Goal: Find specific page/section: Find specific page/section

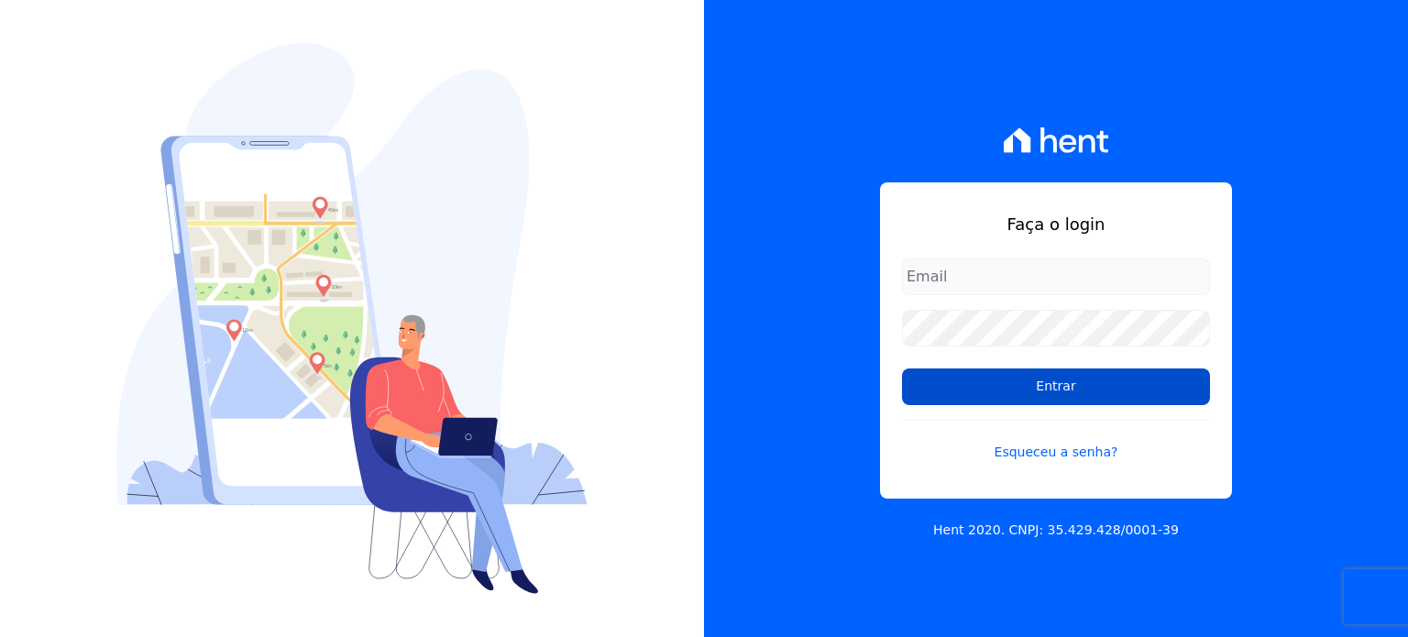
click at [909, 383] on input "Entrar" at bounding box center [1056, 387] width 308 height 37
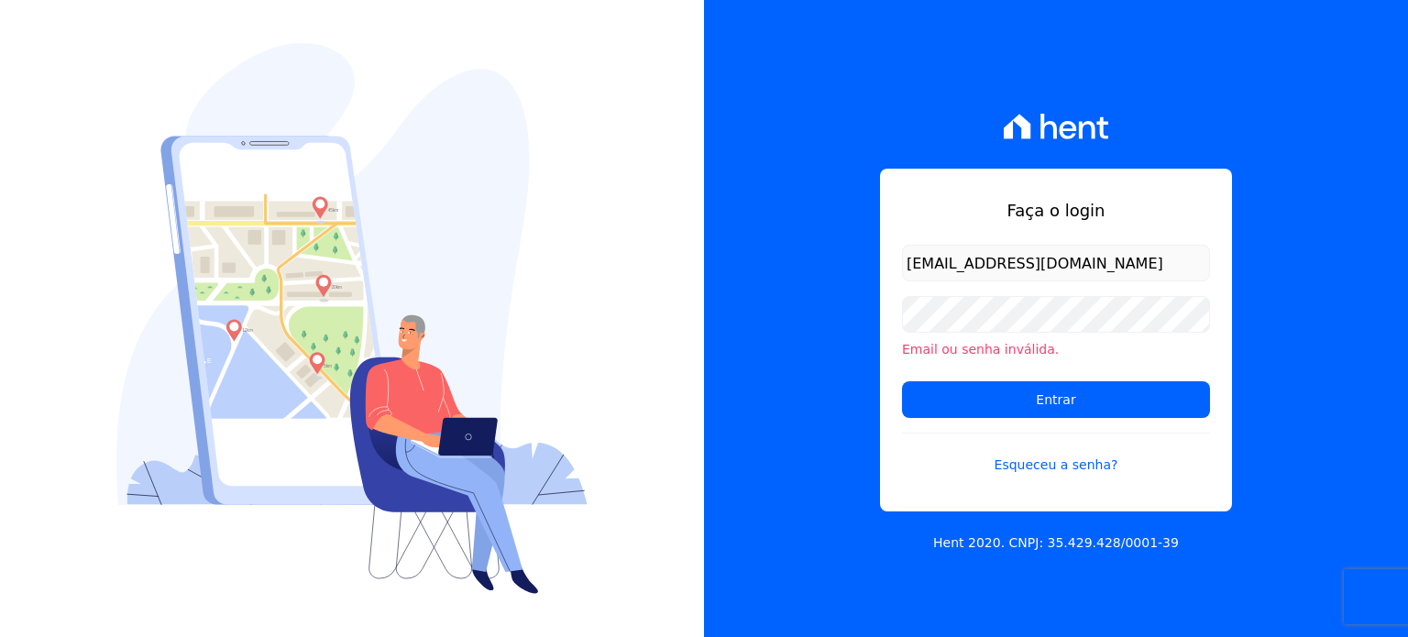
click at [1057, 396] on input "Entrar" at bounding box center [1056, 399] width 308 height 37
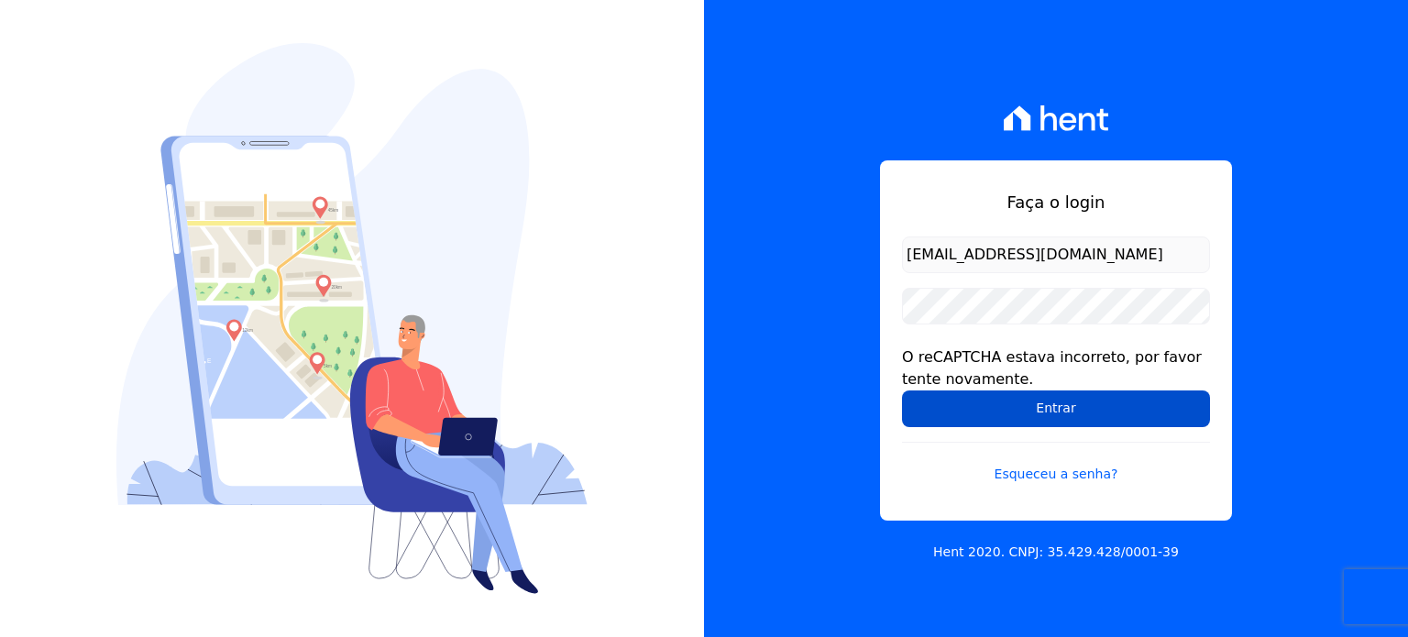
click at [1086, 411] on input "Entrar" at bounding box center [1056, 409] width 308 height 37
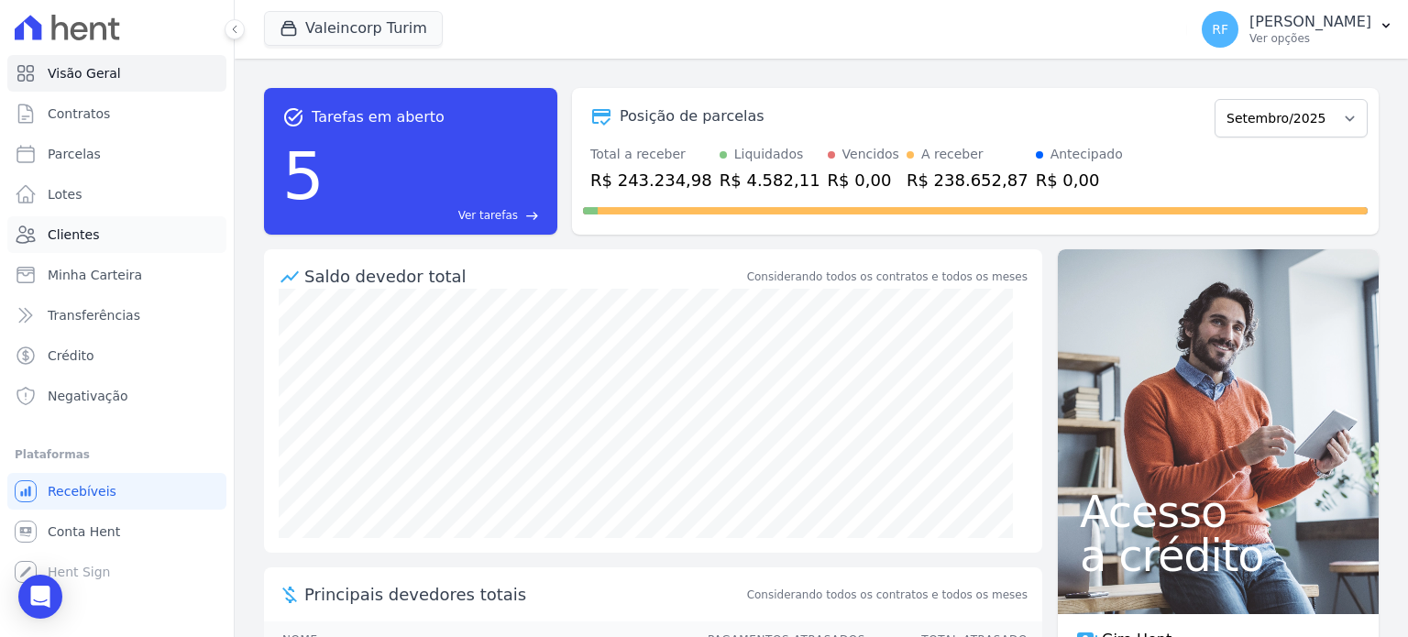
click at [102, 226] on link "Clientes" at bounding box center [116, 234] width 219 height 37
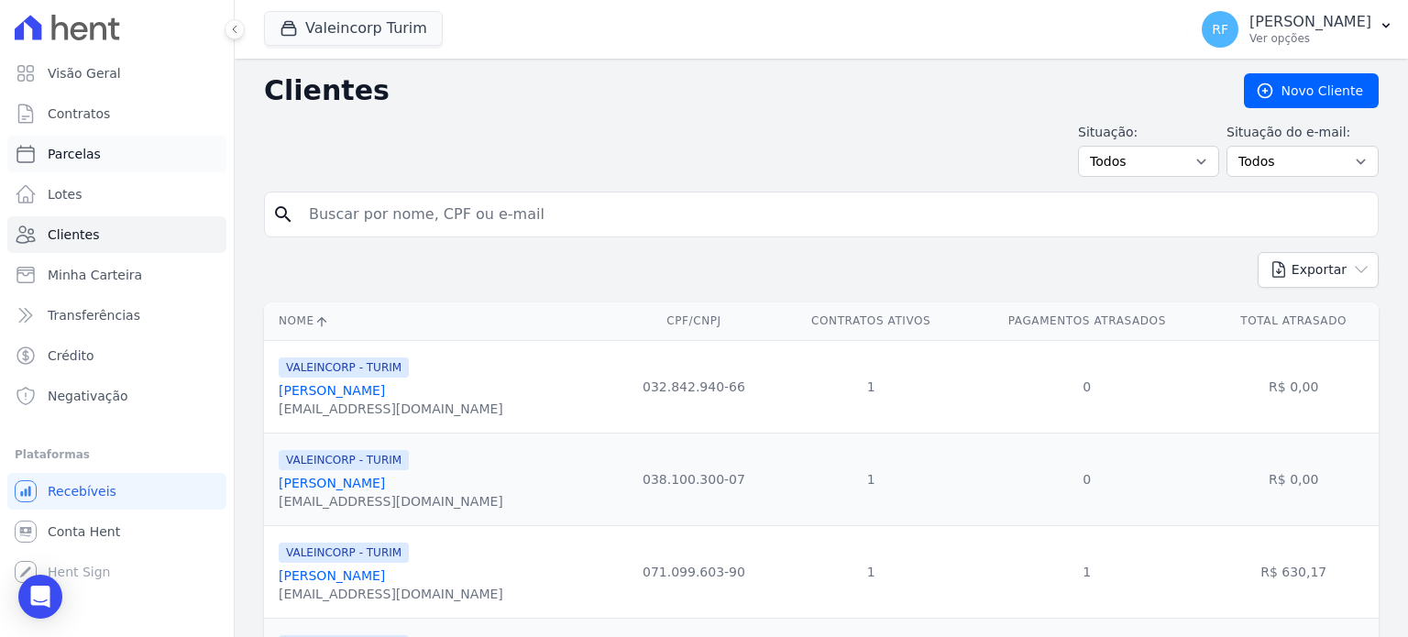
click at [72, 157] on span "Parcelas" at bounding box center [74, 154] width 53 height 18
select select
